Goal: Information Seeking & Learning: Learn about a topic

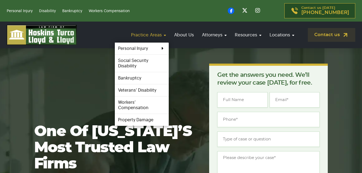
drag, startPoint x: 0, startPoint y: 0, endPoint x: 165, endPoint y: 31, distance: 167.6
click at [165, 31] on link "Practice Areas" at bounding box center [148, 34] width 40 height 15
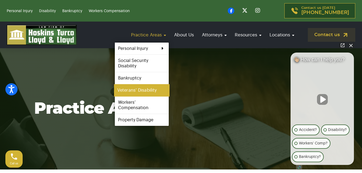
click at [131, 88] on link "Veterans’ Disability" at bounding box center [142, 90] width 56 height 12
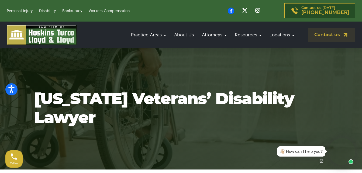
click at [361, 27] on div "Practice Areas Veterans’ Disability Physical Disorders Mental Disorders About U…" at bounding box center [181, 35] width 362 height 20
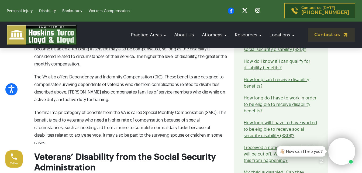
scroll to position [426, 0]
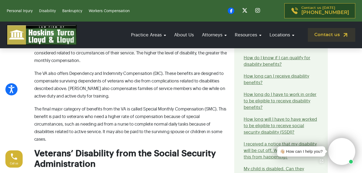
click at [348, 54] on section "Contact our attorneys to discuss your case. Get a free consultation [US_STATE] …" at bounding box center [181, 155] width 362 height 825
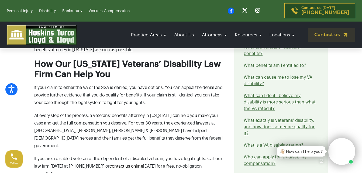
scroll to position [794, 0]
